Goal: Check status

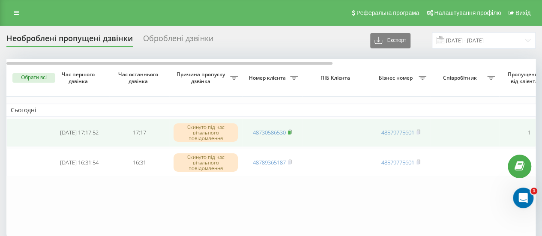
click at [290, 132] on rect at bounding box center [289, 133] width 3 height 4
